Goal: Transaction & Acquisition: Book appointment/travel/reservation

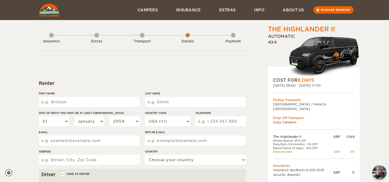
click at [125, 101] on input "First Name" at bounding box center [89, 102] width 101 height 10
type input "Maeve"
type input "O'Sullivan"
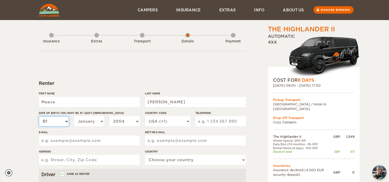
select select "10"
select select "13"
select select "1999"
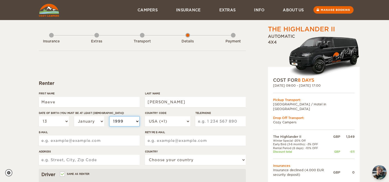
select select "1999"
select select "1991"
select select "44"
type input "7811050948"
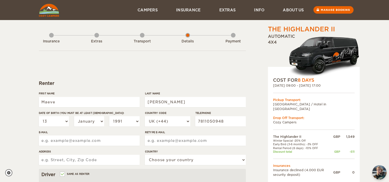
type input "maeveosullivan@hotmail.com"
type input "14 Stanton Road"
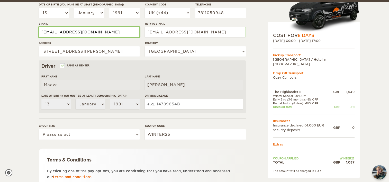
scroll to position [111, 0]
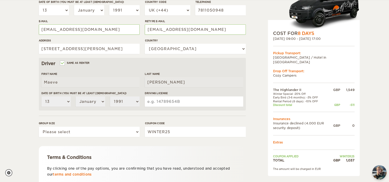
click at [174, 100] on input "Driving License" at bounding box center [194, 101] width 98 height 10
click at [153, 103] on input "Driving License" at bounding box center [194, 101] width 98 height 10
paste input "OSULL951131ME9DE"
type input "OSULL951131ME9DE"
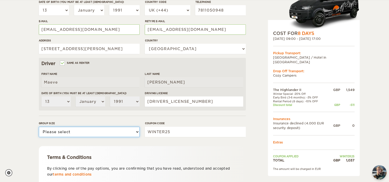
click at [130, 132] on select "Please select 1 2" at bounding box center [89, 132] width 101 height 10
select select "2"
click at [39, 127] on select "Please select 1 2" at bounding box center [89, 132] width 101 height 10
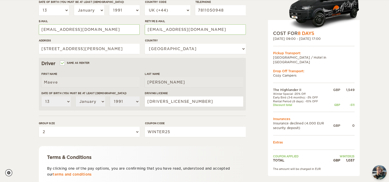
click at [260, 104] on div "The Highlander II Expand Collapse Total 1,037 GBP Automatic 4x4 COST FOR 8 Days…" at bounding box center [300, 66] width 99 height 304
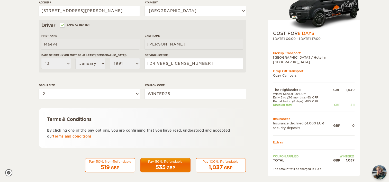
scroll to position [152, 0]
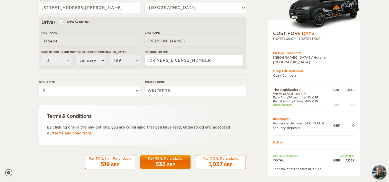
click at [221, 161] on span "1,037" at bounding box center [216, 164] width 14 height 6
click at [211, 162] on span "1,037" at bounding box center [216, 164] width 14 height 6
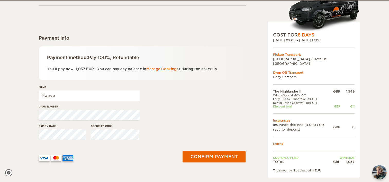
scroll to position [46, 0]
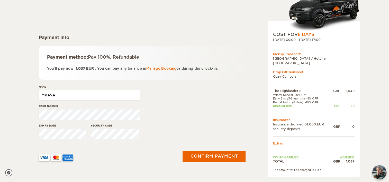
click at [104, 93] on input "Maeve" at bounding box center [89, 95] width 101 height 10
type input "[PERSON_NAME]"
click at [76, 107] on label"] "Card number" at bounding box center [89, 106] width 101 height 4
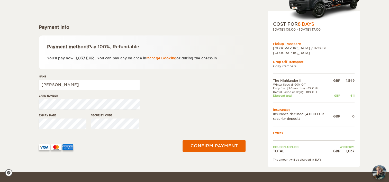
scroll to position [61, 0]
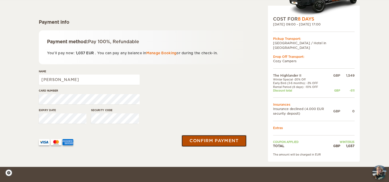
click at [204, 144] on button "Confirm payment" at bounding box center [214, 141] width 65 height 12
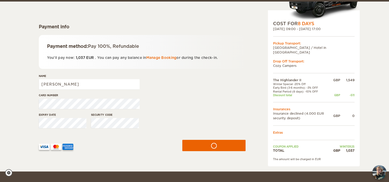
scroll to position [59, 0]
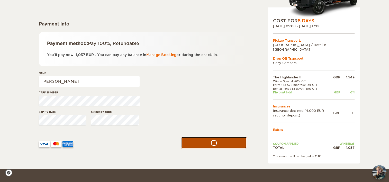
click at [199, 144] on button "submit" at bounding box center [213, 143] width 65 height 12
